Goal: Task Accomplishment & Management: Use online tool/utility

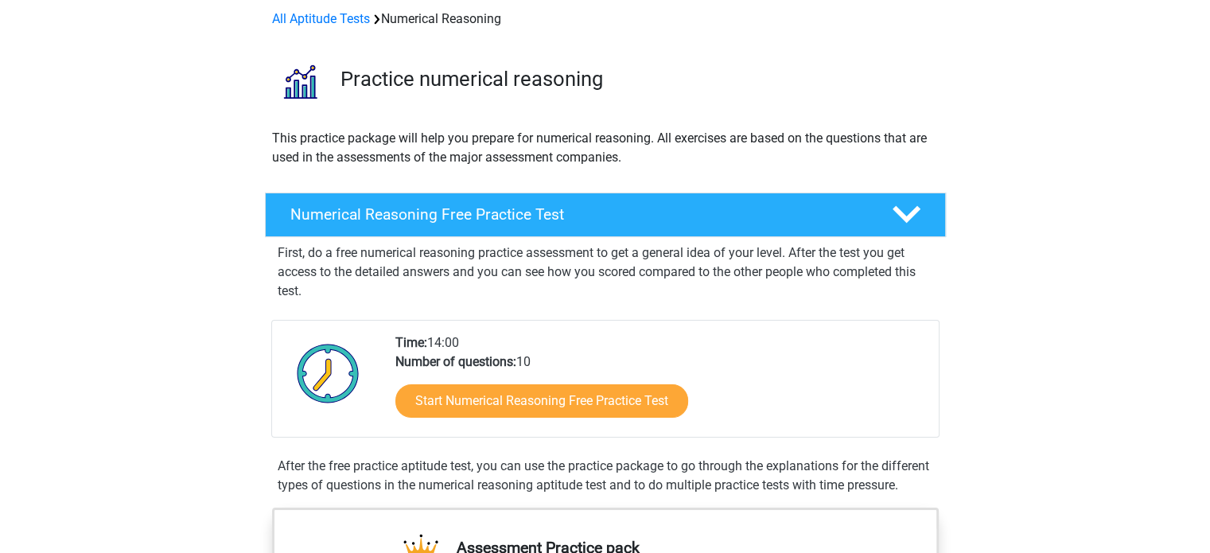
scroll to position [73, 0]
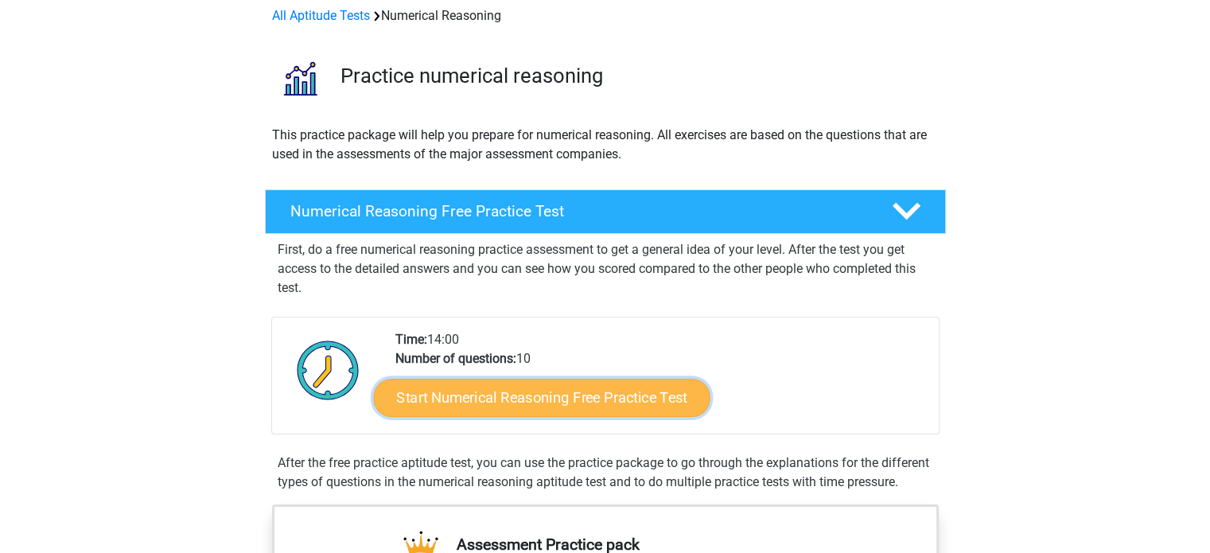
click at [516, 397] on link "Start Numerical Reasoning Free Practice Test" at bounding box center [541, 397] width 337 height 38
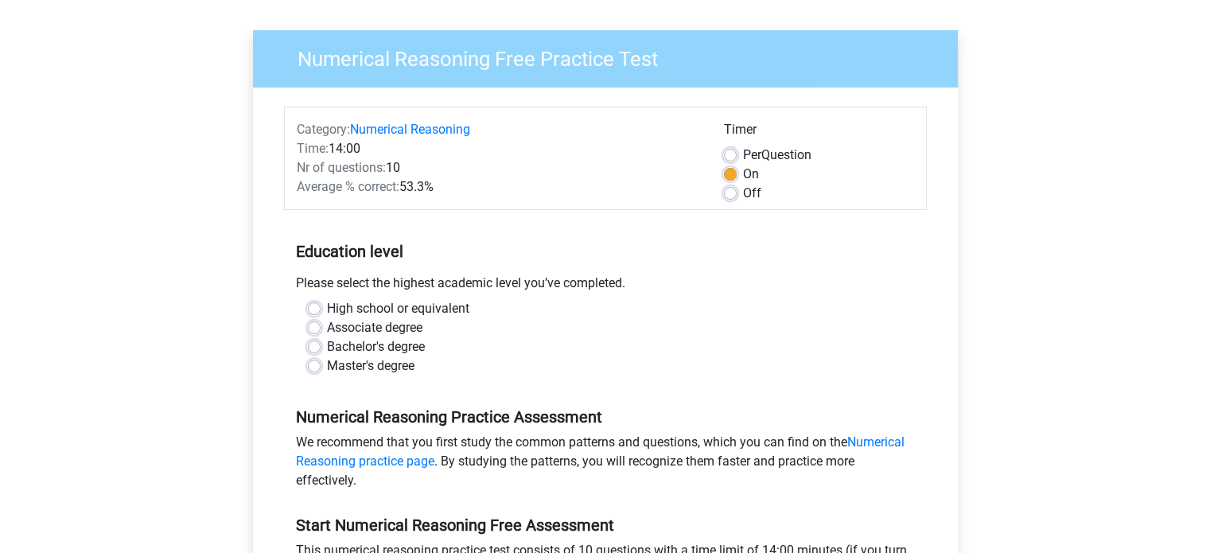
scroll to position [99, 0]
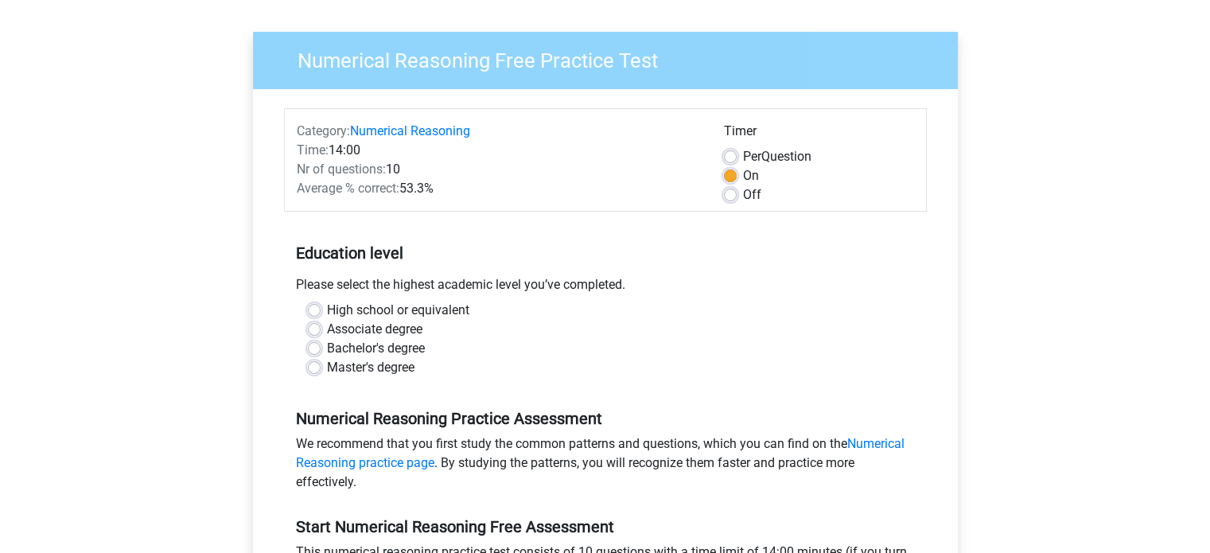
click at [327, 311] on label "High school or equivalent" at bounding box center [398, 310] width 142 height 19
click at [314, 311] on input "High school or equivalent" at bounding box center [314, 309] width 13 height 16
radio input "true"
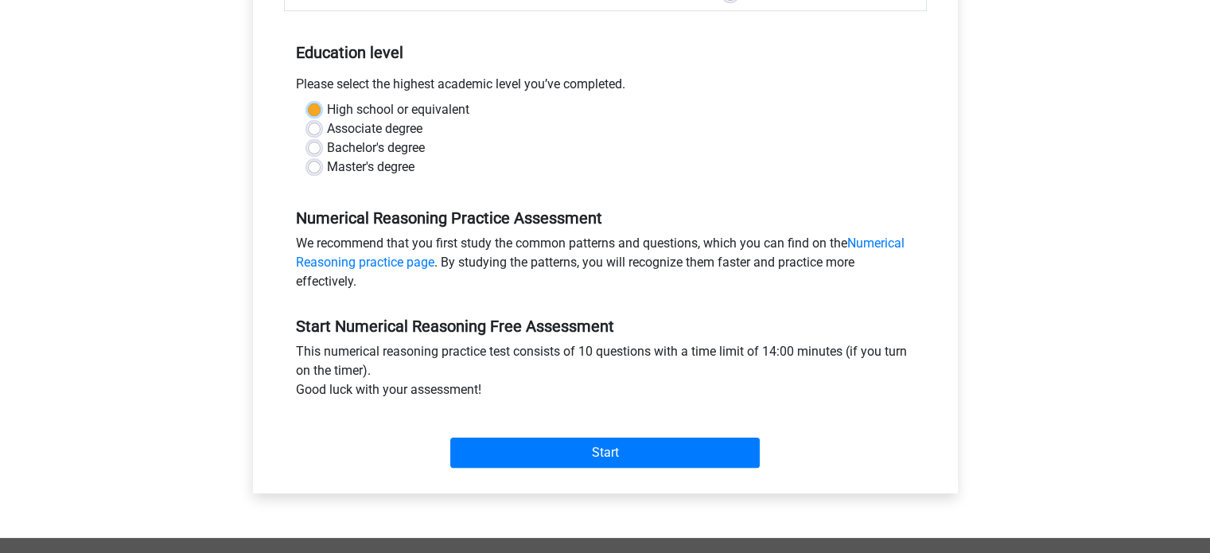
scroll to position [328, 0]
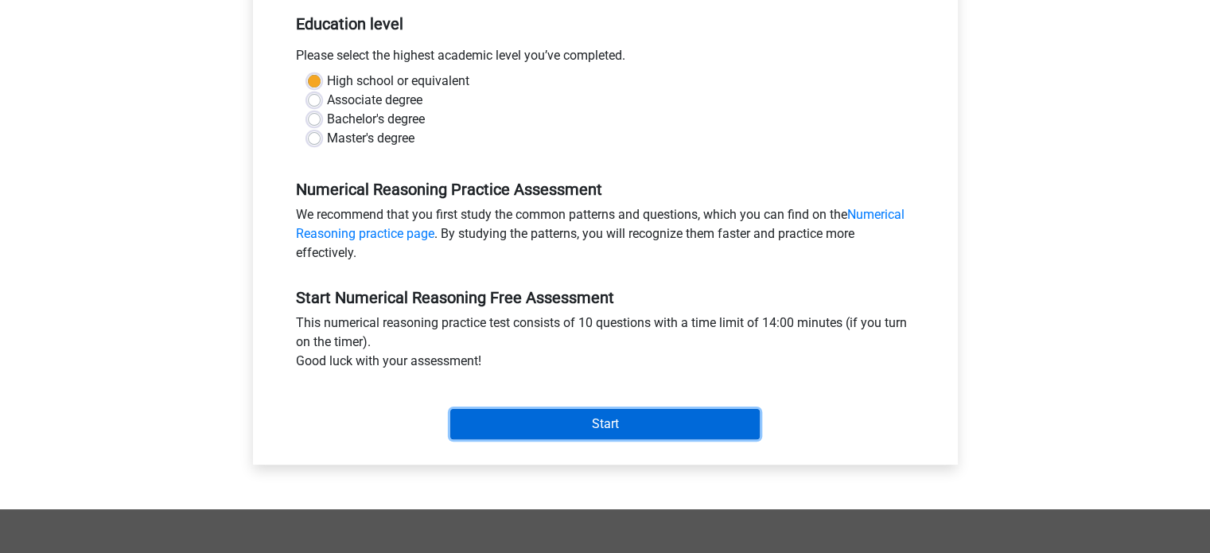
click at [583, 433] on input "Start" at bounding box center [605, 424] width 310 height 30
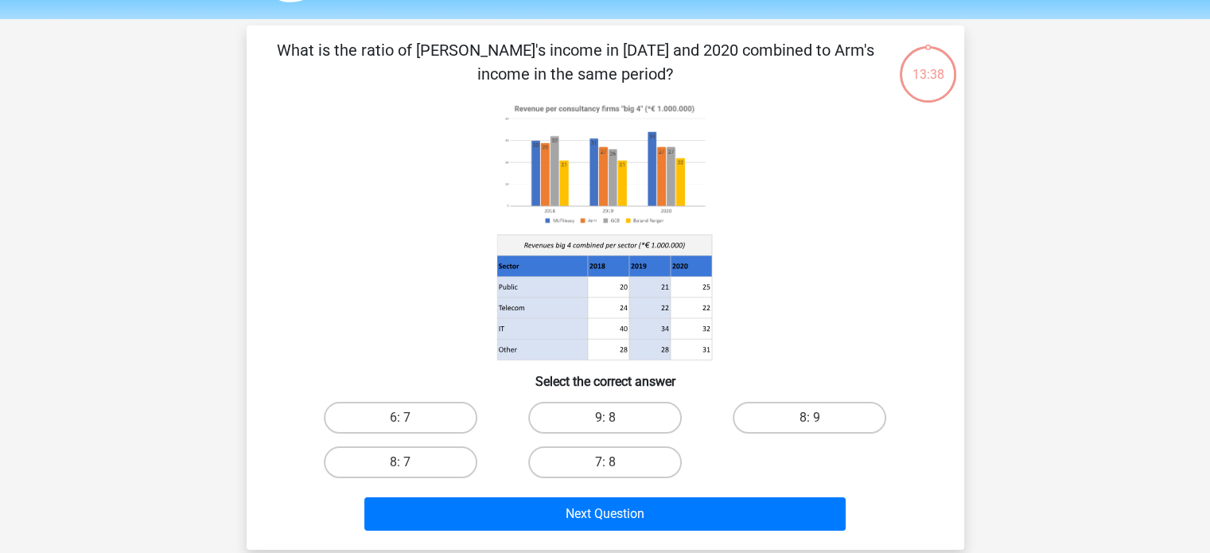
scroll to position [25, 0]
